Goal: Task Accomplishment & Management: Manage account settings

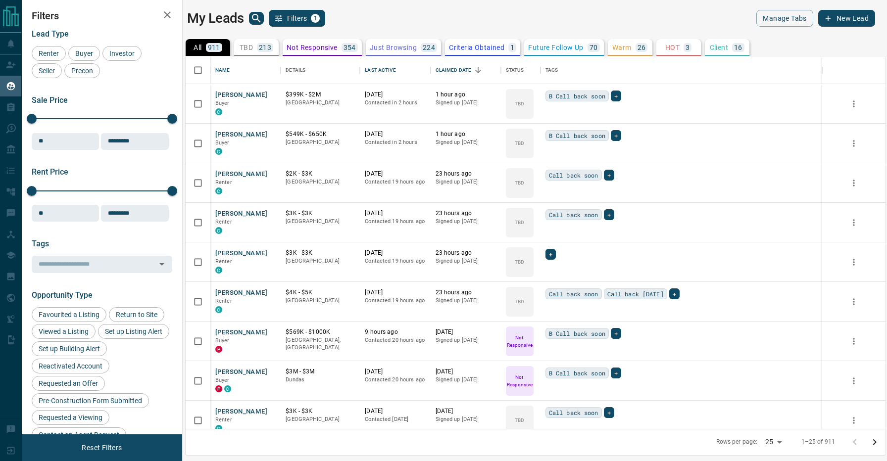
scroll to position [373, 700]
click at [371, 64] on div "Last Active" at bounding box center [380, 70] width 31 height 28
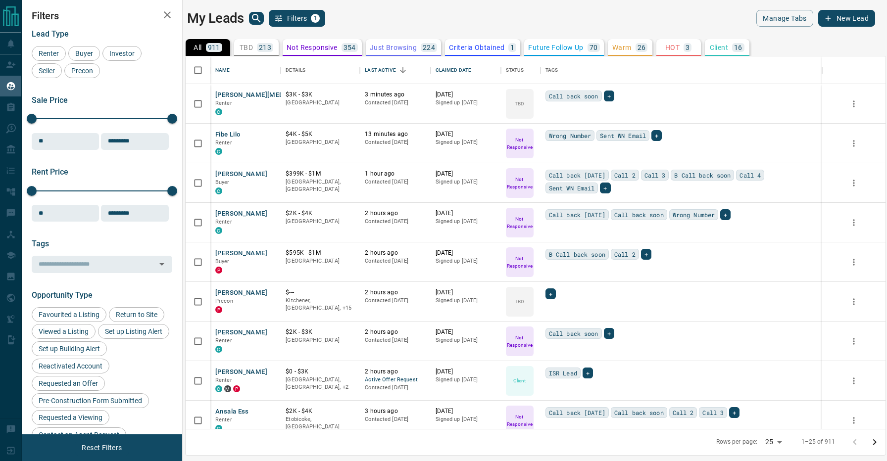
click at [391, 25] on div "My Leads Filters 1" at bounding box center [359, 18] width 344 height 17
click at [429, 16] on div "My Leads Filters 1" at bounding box center [359, 18] width 344 height 17
click at [388, 25] on div "My Leads Filters 1" at bounding box center [359, 18] width 344 height 17
click at [256, 19] on icon "search button" at bounding box center [256, 18] width 8 height 8
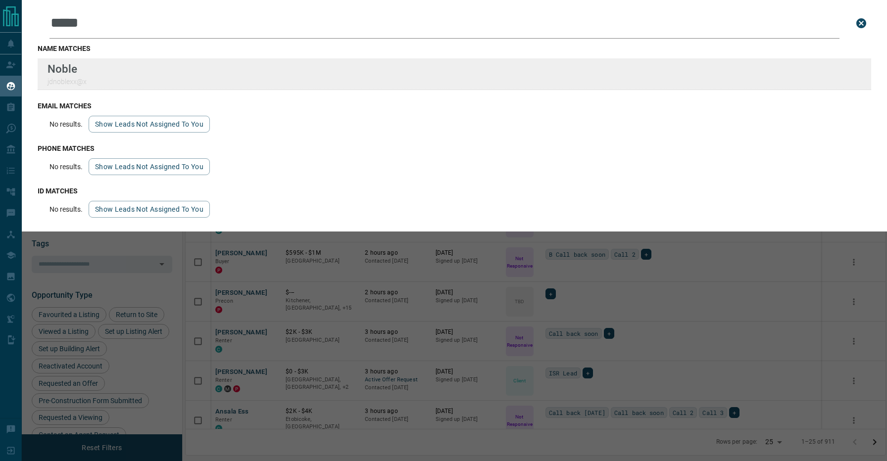
click at [244, 72] on div "Noble jdnoblexx@x" at bounding box center [455, 74] width 834 height 32
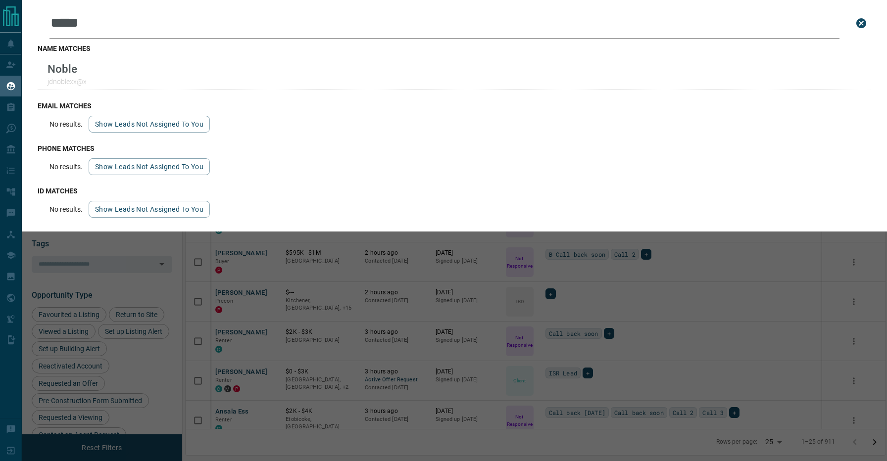
click at [157, 24] on input "*****" at bounding box center [445, 23] width 790 height 31
paste input "*****"
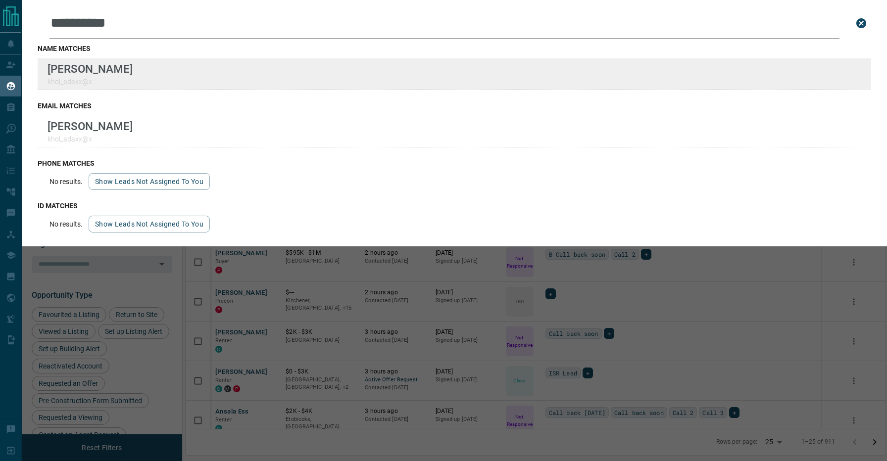
click at [124, 77] on div "[PERSON_NAME] khol_adaxx@x" at bounding box center [455, 74] width 834 height 32
click at [296, 74] on div "[PERSON_NAME] khol_adaxx@x" at bounding box center [455, 74] width 834 height 32
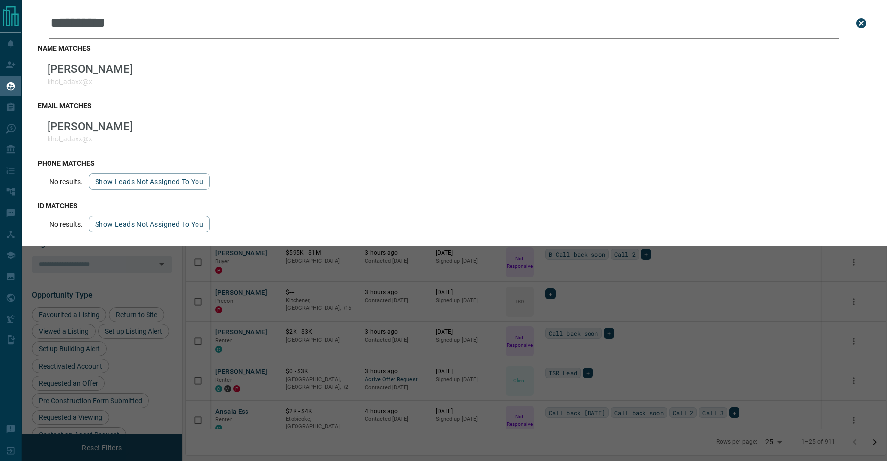
click at [246, 18] on input "**********" at bounding box center [445, 23] width 790 height 31
click at [257, 25] on input "**********" at bounding box center [445, 23] width 790 height 31
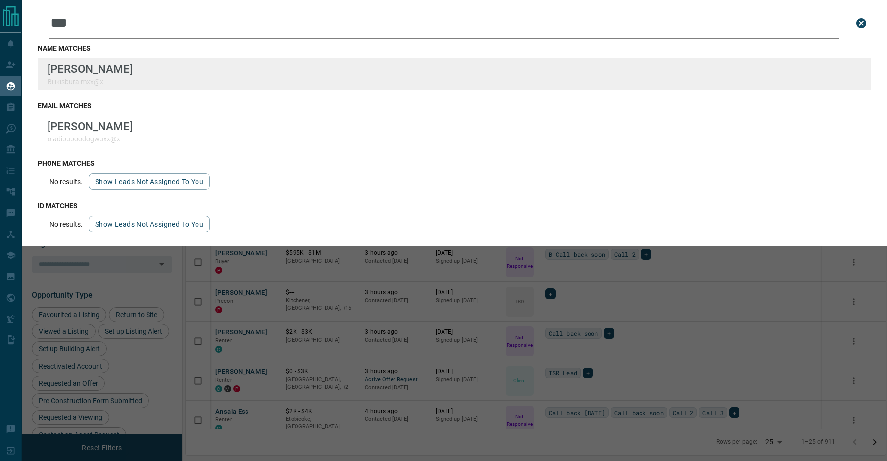
type input "***"
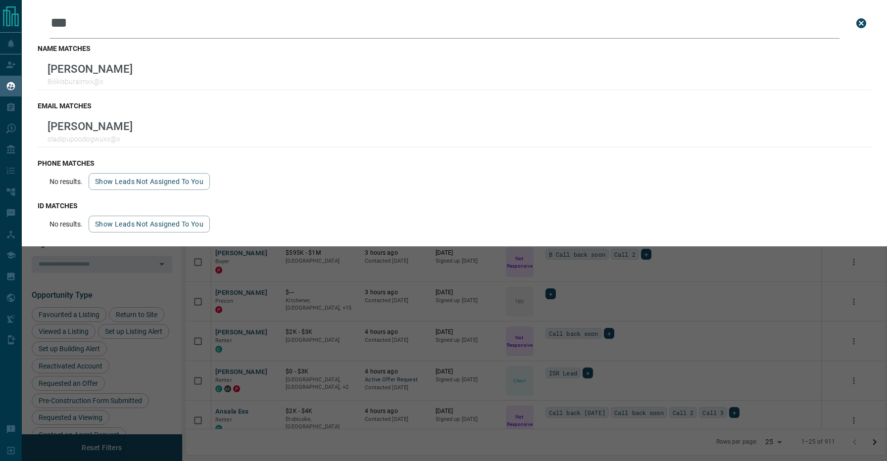
click at [365, 303] on div "Leads Search Bar *** Search for a lead by name, email, phone, or id name matche…" at bounding box center [465, 230] width 887 height 461
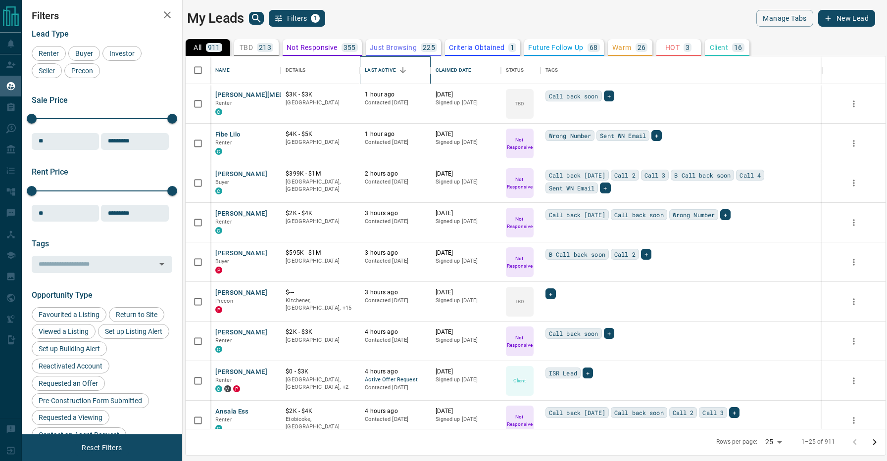
click at [388, 68] on div "Last Active" at bounding box center [380, 70] width 31 height 28
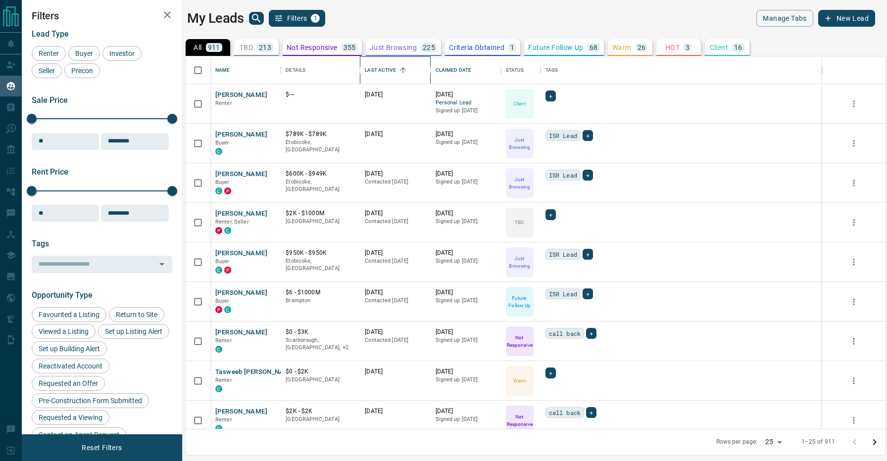
click at [384, 65] on div "Last Active" at bounding box center [380, 70] width 31 height 28
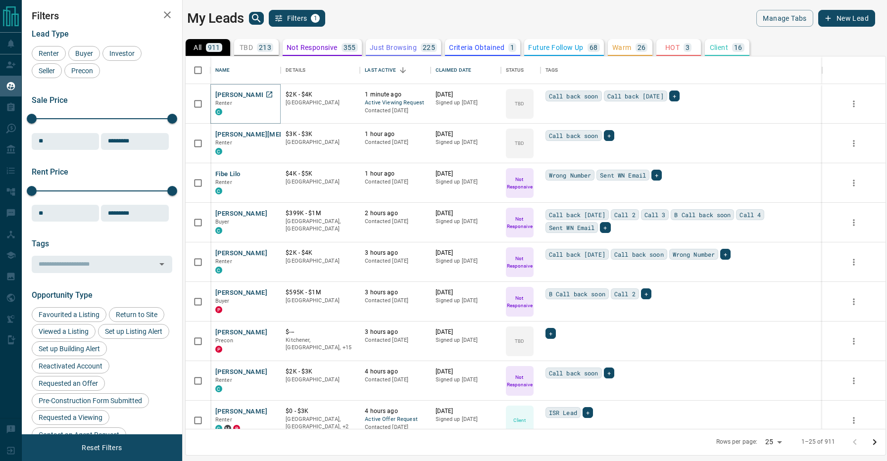
click at [238, 93] on button "[PERSON_NAME]" at bounding box center [241, 95] width 52 height 9
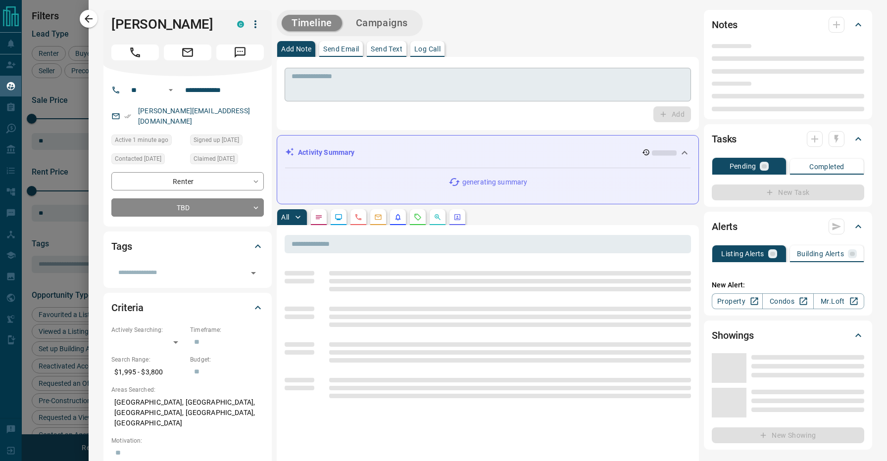
type input "**"
type input "**********"
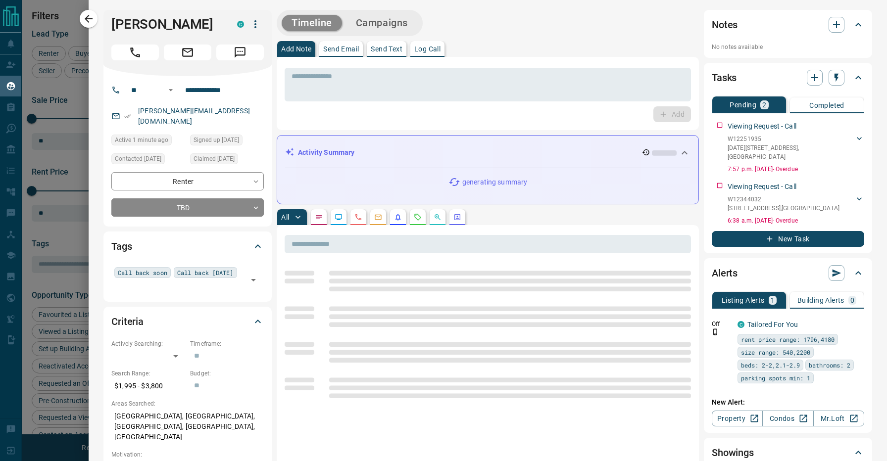
click at [539, 34] on div "Timeline Campaigns" at bounding box center [488, 23] width 422 height 26
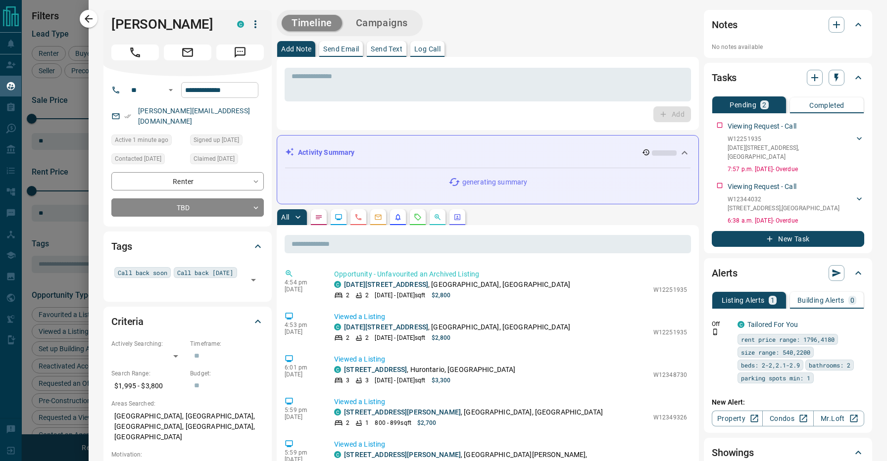
scroll to position [0, 0]
click at [130, 24] on h1 "[PERSON_NAME]" at bounding box center [166, 24] width 111 height 16
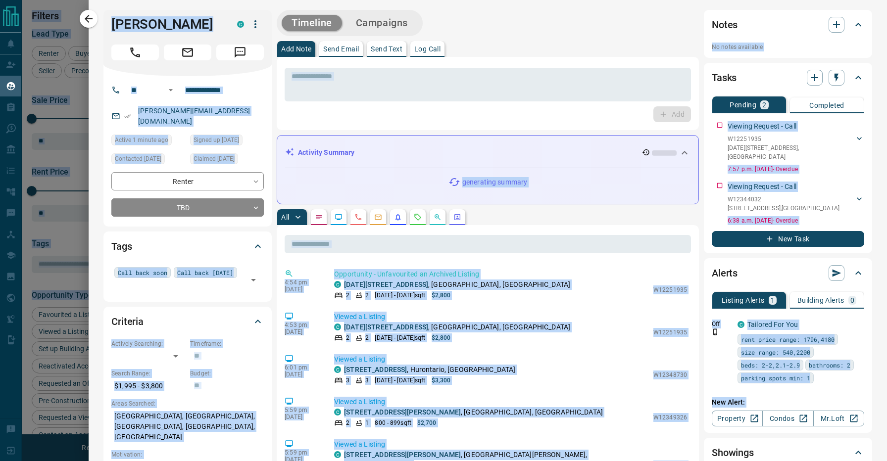
click at [456, 34] on div "Timeline Campaigns" at bounding box center [488, 23] width 422 height 26
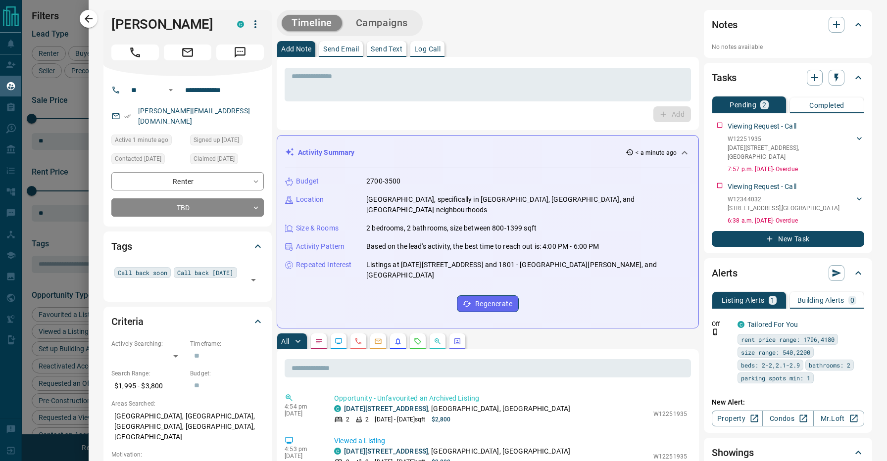
click at [530, 47] on div "Add Note Send Email Send Text Log Call" at bounding box center [488, 49] width 422 height 16
click at [494, 10] on div "Timeline Campaigns" at bounding box center [488, 23] width 422 height 26
click at [481, 29] on div "Timeline Campaigns" at bounding box center [488, 23] width 422 height 26
click at [544, 334] on div "All" at bounding box center [488, 342] width 422 height 16
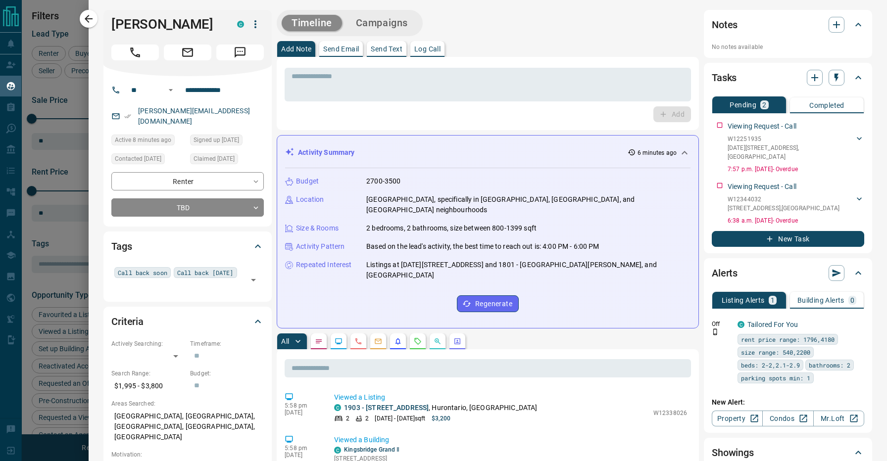
click at [467, 24] on div "Timeline Campaigns" at bounding box center [488, 23] width 422 height 26
click at [560, 334] on div "All" at bounding box center [488, 342] width 422 height 16
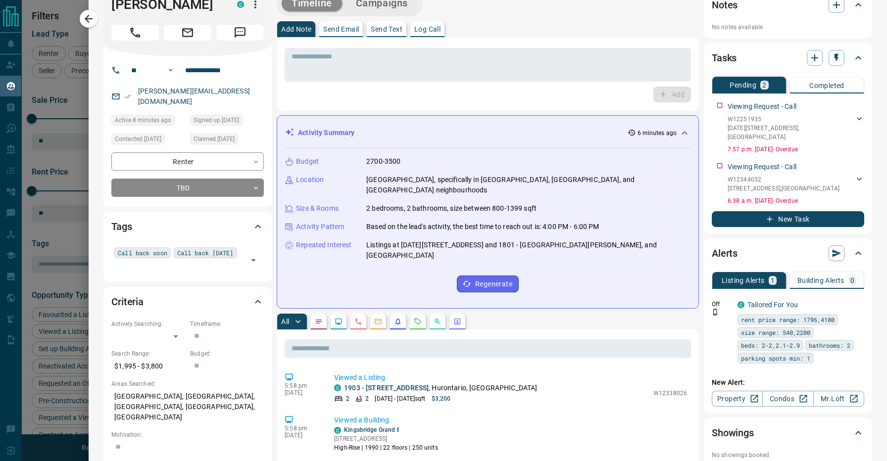
scroll to position [22, 0]
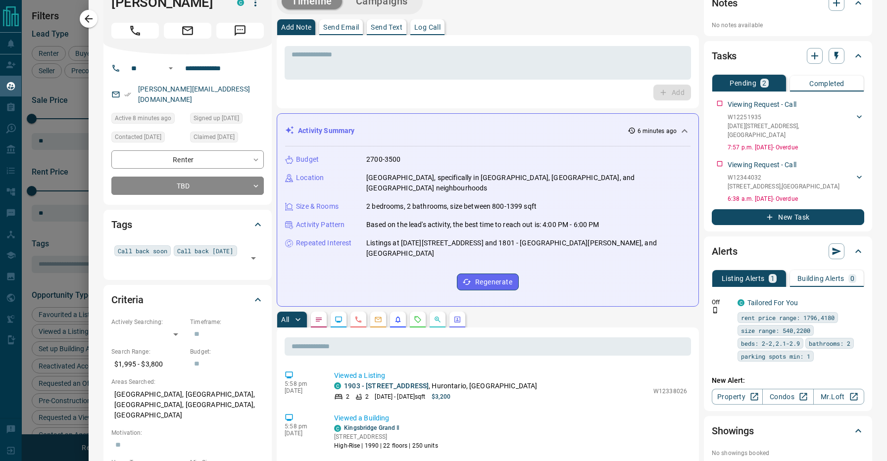
click at [685, 131] on icon at bounding box center [685, 130] width 6 height 3
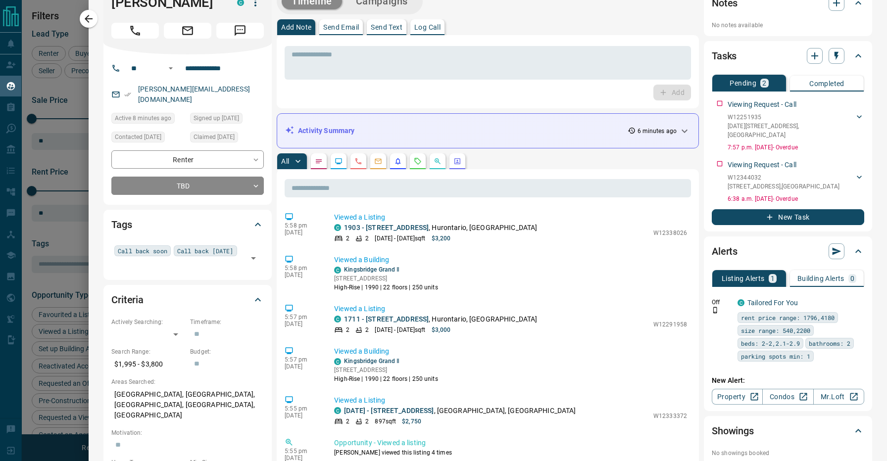
click at [563, 23] on div "Add Note Send Email Send Text Log Call" at bounding box center [488, 27] width 422 height 16
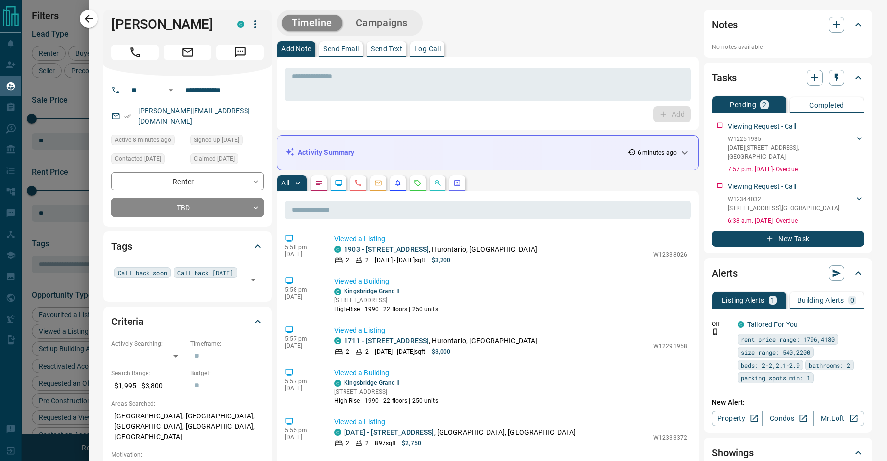
scroll to position [0, 0]
click at [506, 23] on div "Timeline Campaigns" at bounding box center [488, 23] width 422 height 26
click at [597, 42] on div "Add Note Send Email Send Text Log Call" at bounding box center [488, 49] width 422 height 16
click at [514, 176] on div "All" at bounding box center [488, 183] width 422 height 16
click at [503, 35] on div "Timeline Campaigns" at bounding box center [488, 23] width 422 height 26
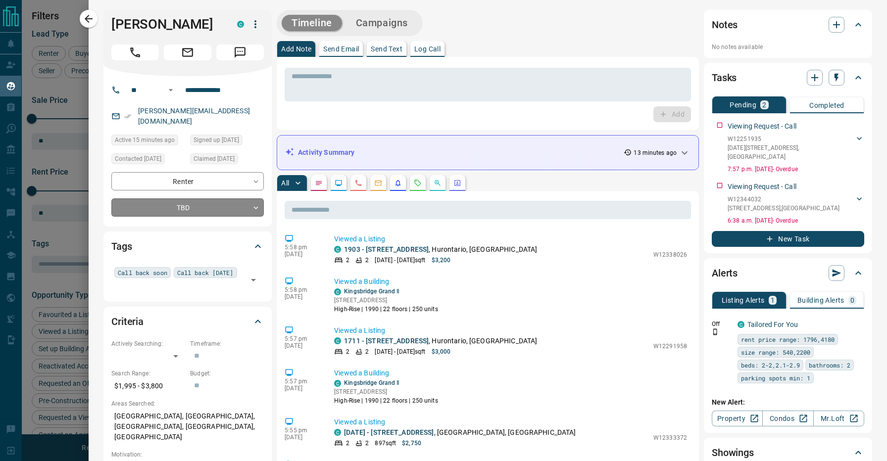
click at [164, 204] on body "Lead Transfers Claim Leads My Leads Tasks Opportunities Deals Campaigns Automat…" at bounding box center [443, 224] width 887 height 449
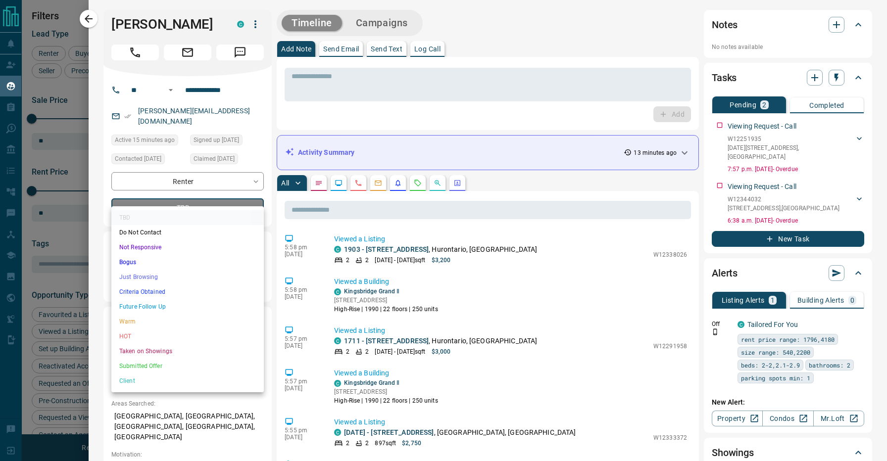
click at [175, 198] on div at bounding box center [443, 230] width 887 height 461
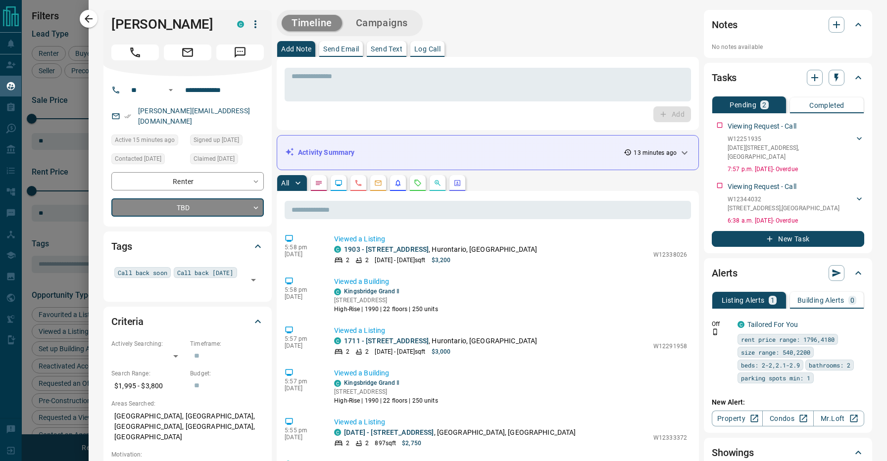
click at [175, 198] on body "Lead Transfers Claim Leads My Leads Tasks Opportunities Deals Campaigns Automat…" at bounding box center [443, 224] width 887 height 449
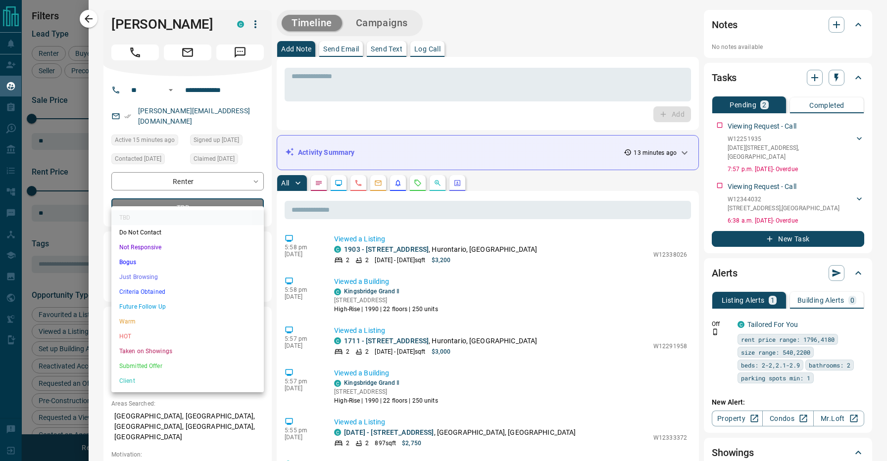
click at [155, 321] on li "Warm" at bounding box center [187, 321] width 152 height 15
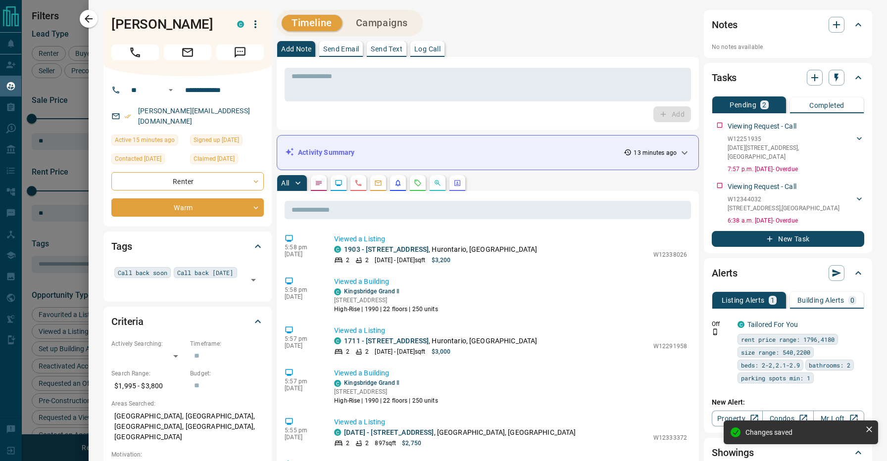
type input "*"
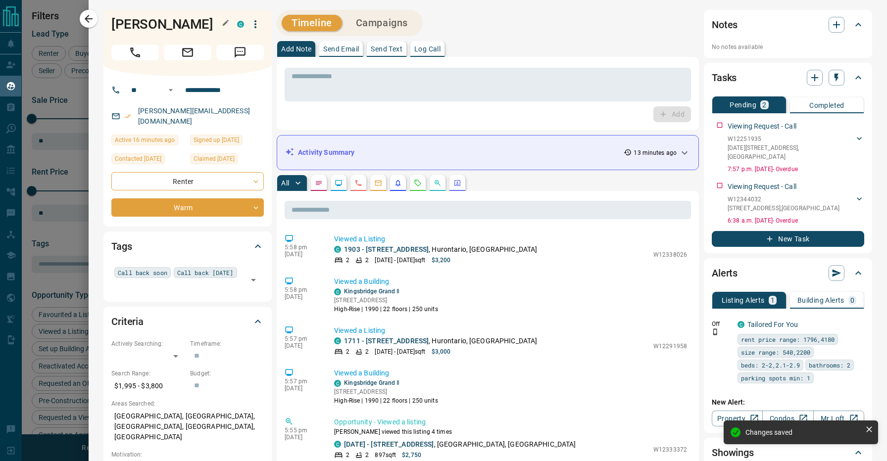
drag, startPoint x: 175, startPoint y: 23, endPoint x: 113, endPoint y: 24, distance: 61.9
click at [94, 22] on div "**********" at bounding box center [488, 230] width 799 height 461
drag, startPoint x: 112, startPoint y: 24, endPoint x: 186, endPoint y: 24, distance: 73.8
click at [186, 24] on h1 "[PERSON_NAME]" at bounding box center [166, 24] width 111 height 16
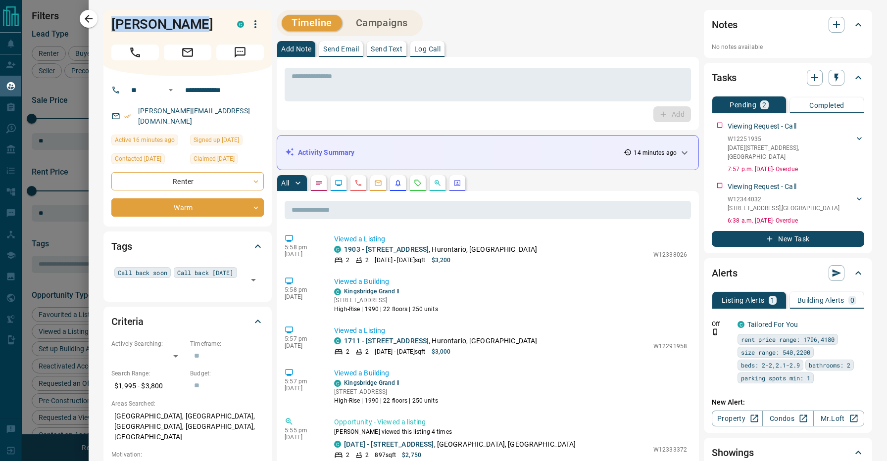
click at [493, 29] on div "Timeline Campaigns" at bounding box center [488, 23] width 422 height 26
click at [97, 20] on button "button" at bounding box center [89, 19] width 18 height 18
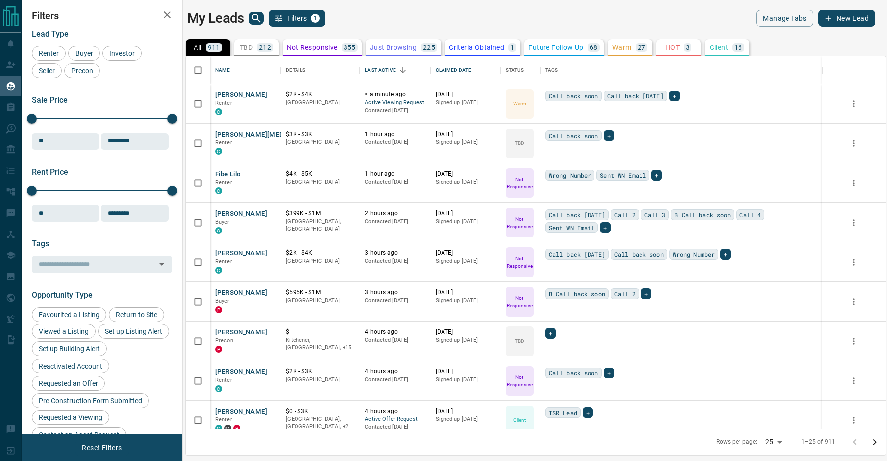
click at [405, 22] on div "My Leads Filters 1" at bounding box center [359, 18] width 344 height 17
click at [403, 14] on div "My Leads Filters 1" at bounding box center [359, 18] width 344 height 17
click at [386, 14] on div "My Leads Filters 1" at bounding box center [359, 18] width 344 height 17
click at [382, 17] on div "My Leads Filters 1" at bounding box center [359, 18] width 344 height 17
